Goal: Task Accomplishment & Management: Manage account settings

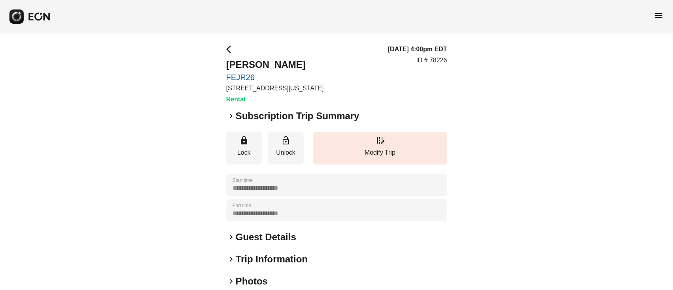
scroll to position [104, 0]
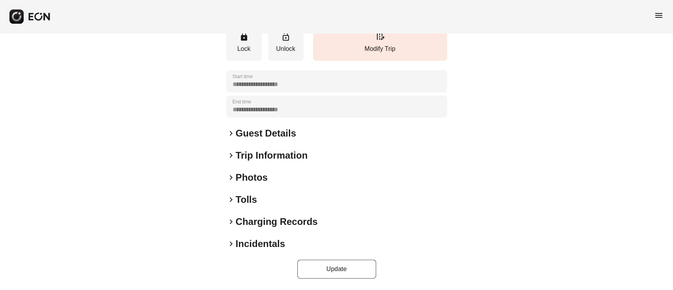
click at [274, 156] on h2 "Trip Information" at bounding box center [272, 155] width 72 height 13
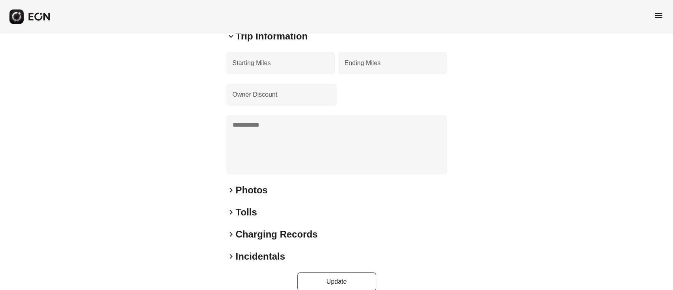
scroll to position [235, 0]
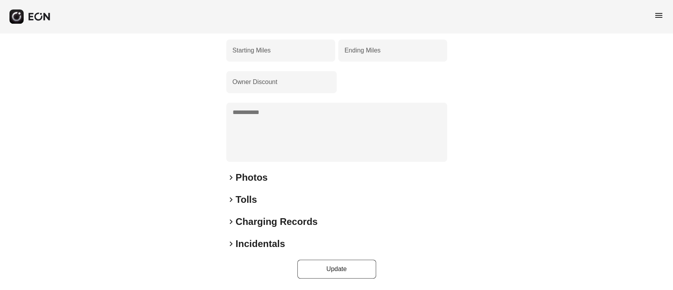
click at [249, 171] on h2 "Photos" at bounding box center [252, 177] width 32 height 13
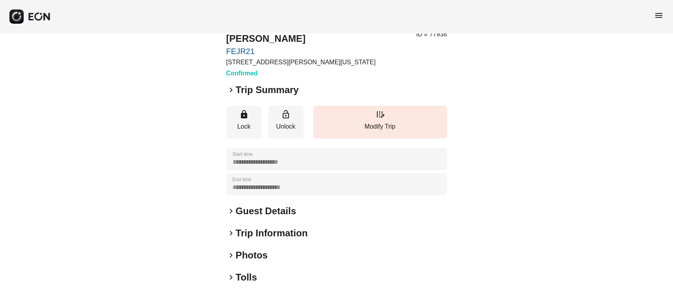
scroll to position [104, 0]
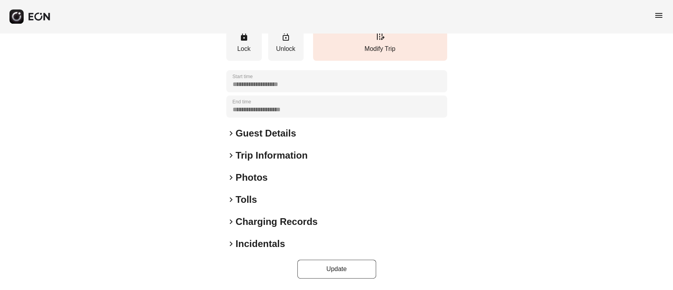
click at [267, 127] on h2 "Guest Details" at bounding box center [266, 133] width 60 height 13
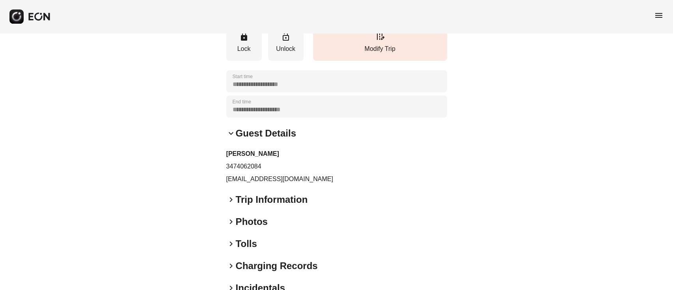
click at [252, 166] on p "3474062084" at bounding box center [336, 166] width 221 height 9
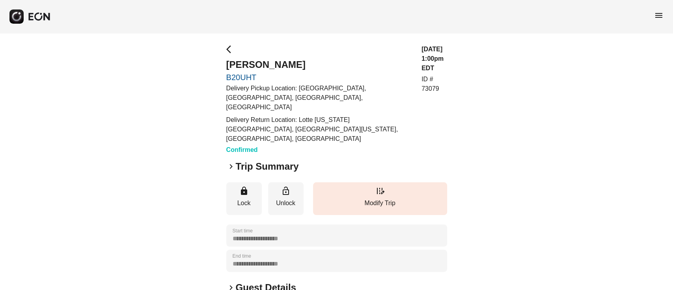
click at [256, 281] on h2 "Guest Details" at bounding box center [266, 287] width 60 height 13
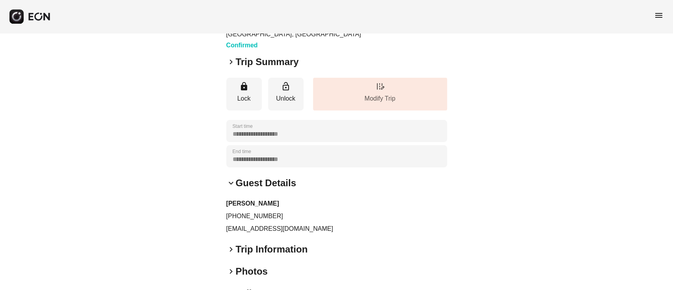
scroll to position [105, 0]
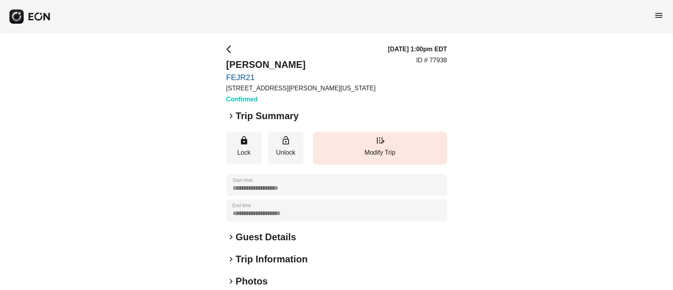
click at [257, 226] on div "**********" at bounding box center [336, 214] width 221 height 338
click at [258, 231] on h2 "Guest Details" at bounding box center [266, 237] width 60 height 13
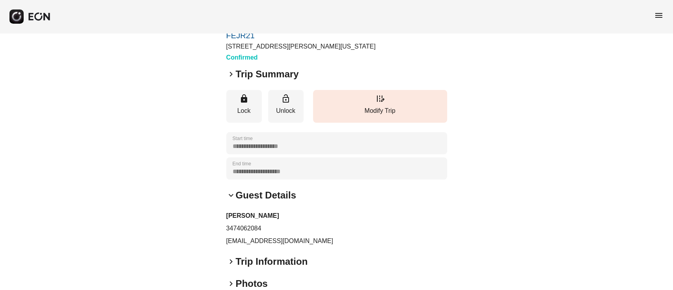
scroll to position [105, 0]
